Goal: Information Seeking & Learning: Understand process/instructions

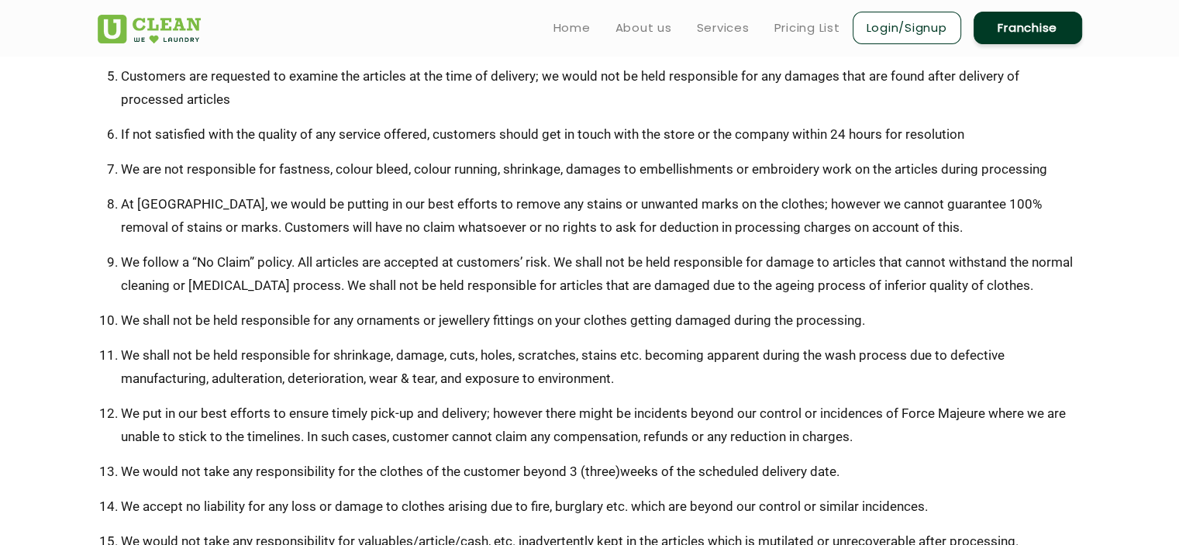
scroll to position [543, 0]
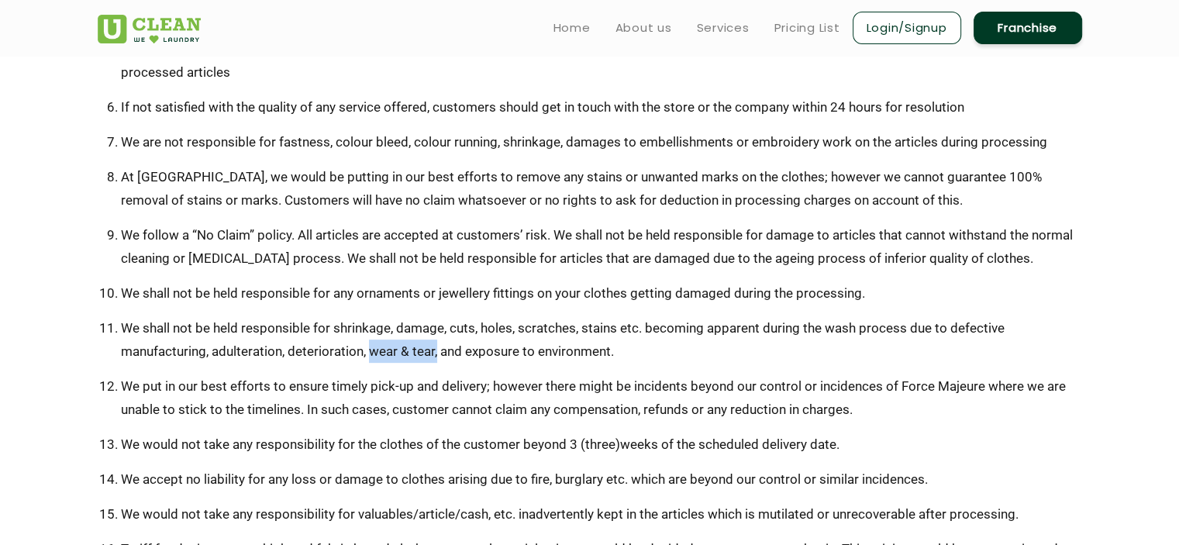
drag, startPoint x: 369, startPoint y: 352, endPoint x: 435, endPoint y: 351, distance: 65.9
click at [435, 351] on li "We shall not be held responsible for shrinkage, damage, cuts, holes, scratches,…" at bounding box center [601, 339] width 961 height 47
copy li "wear & tear,"
click at [446, 360] on li "We shall not be held responsible for shrinkage, damage, cuts, holes, scratches,…" at bounding box center [601, 339] width 961 height 47
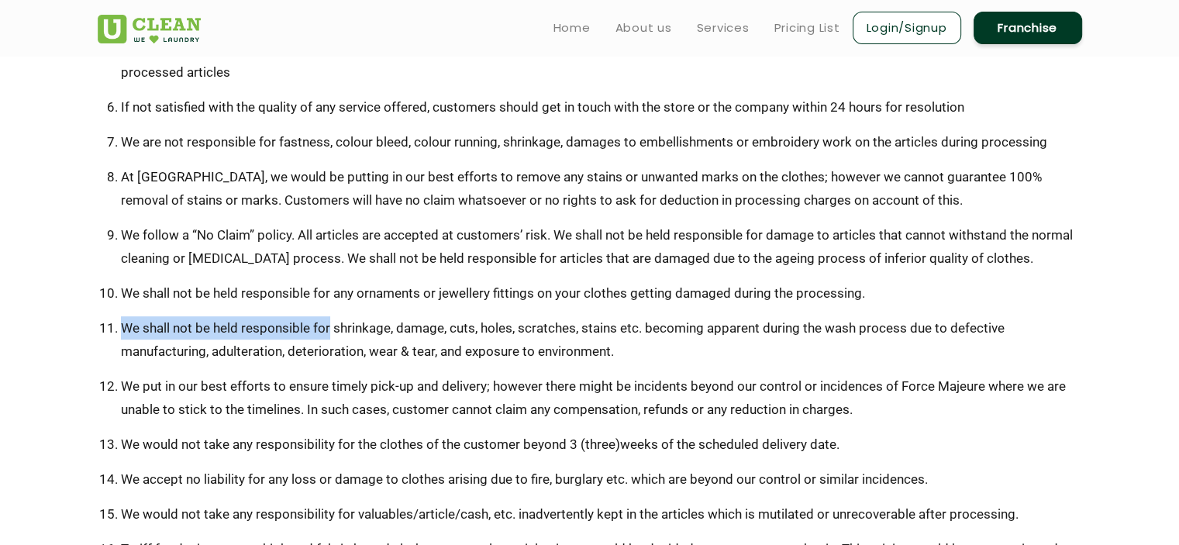
drag, startPoint x: 122, startPoint y: 328, endPoint x: 328, endPoint y: 328, distance: 206.2
click at [328, 328] on li "We shall not be held responsible for shrinkage, damage, cuts, holes, scratches,…" at bounding box center [601, 339] width 961 height 47
copy li "We shall not be held responsible for"
click at [403, 364] on ul "Ensure to take original bill or challan copy after due delivery of articles to …" at bounding box center [590, 292] width 984 height 837
click at [413, 328] on li "We shall not be held responsible for shrinkage, damage, cuts, holes, scratches,…" at bounding box center [601, 339] width 961 height 47
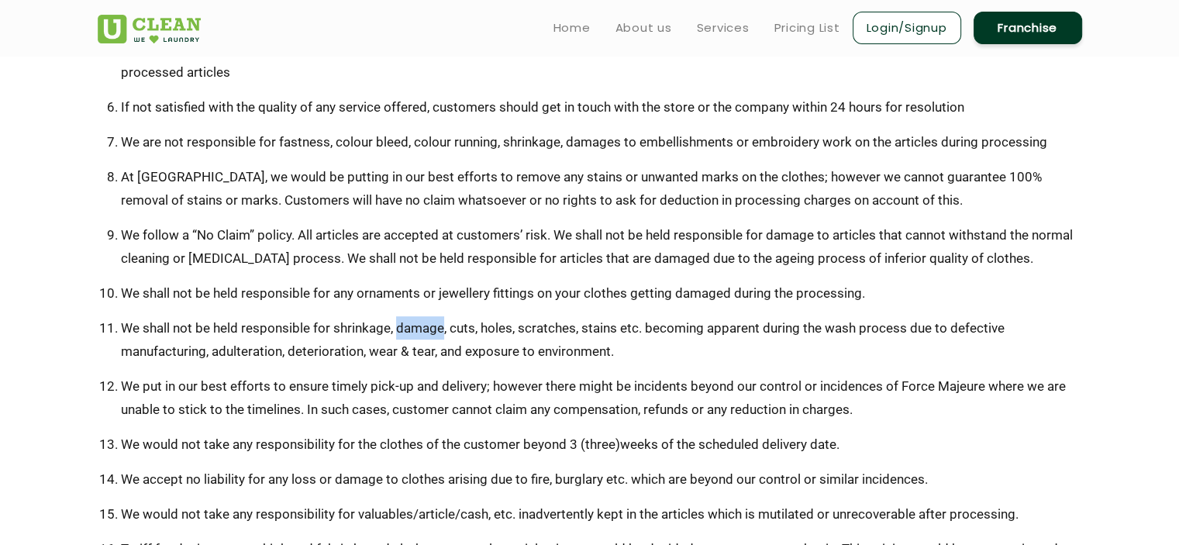
click at [413, 328] on li "We shall not be held responsible for shrinkage, damage, cuts, holes, scratches,…" at bounding box center [601, 339] width 961 height 47
copy li "damage"
click at [672, 389] on li "We put in our best efforts to ensure timely pick-up and delivery; however there…" at bounding box center [601, 397] width 961 height 47
drag, startPoint x: 905, startPoint y: 326, endPoint x: 943, endPoint y: 331, distance: 37.6
click at [943, 331] on li "We shall not be held responsible for shrinkage, damage, cuts, holes, scratches,…" at bounding box center [601, 339] width 961 height 47
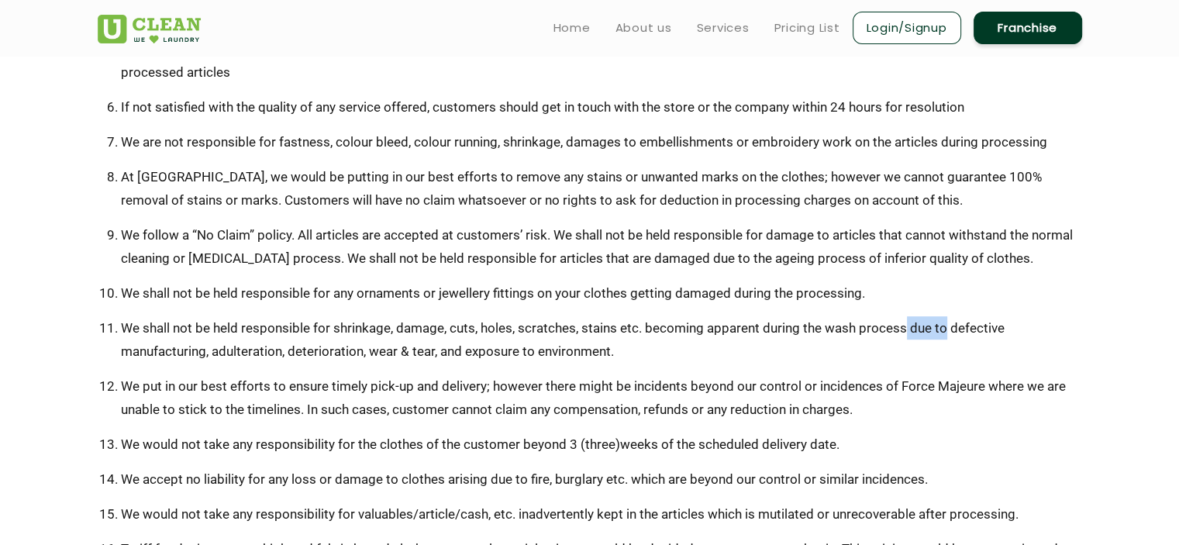
copy li "due to"
click at [493, 356] on li "We shall not be held responsible for shrinkage, damage, cuts, holes, scratches,…" at bounding box center [601, 339] width 961 height 47
drag, startPoint x: 369, startPoint y: 352, endPoint x: 434, endPoint y: 350, distance: 65.1
click at [434, 350] on li "We shall not be held responsible for shrinkage, damage, cuts, holes, scratches,…" at bounding box center [601, 339] width 961 height 47
copy li "wear & tear"
